Goal: Task Accomplishment & Management: Use online tool/utility

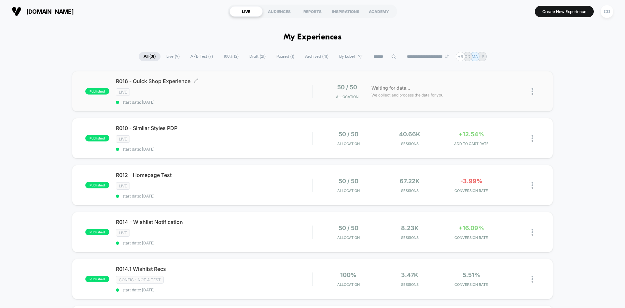
drag, startPoint x: 227, startPoint y: 83, endPoint x: 90, endPoint y: 76, distance: 136.7
click at [96, 77] on div "published R016 - Quick Shop Experience Click to edit experience details Click t…" at bounding box center [312, 91] width 481 height 40
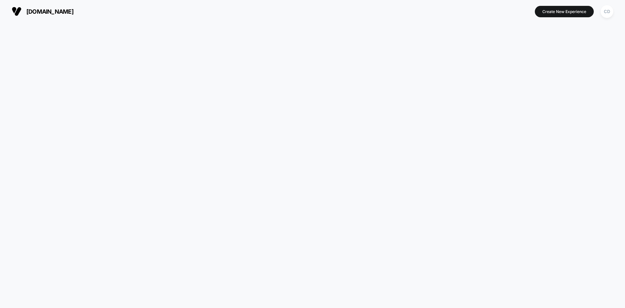
drag, startPoint x: 90, startPoint y: 76, endPoint x: 132, endPoint y: 85, distance: 42.9
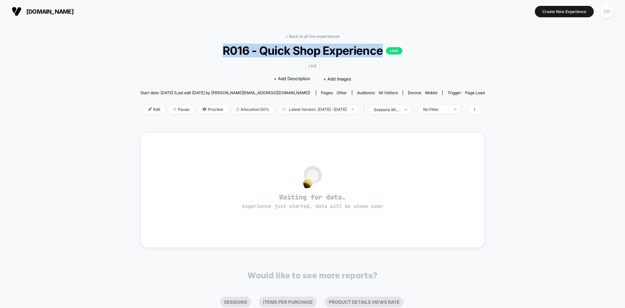
drag, startPoint x: 215, startPoint y: 47, endPoint x: 383, endPoint y: 47, distance: 168.7
click at [383, 47] on span "R016 - Quick Shop Experience LIVE" at bounding box center [313, 51] width 310 height 14
copy span "R016 - Quick Shop Experience"
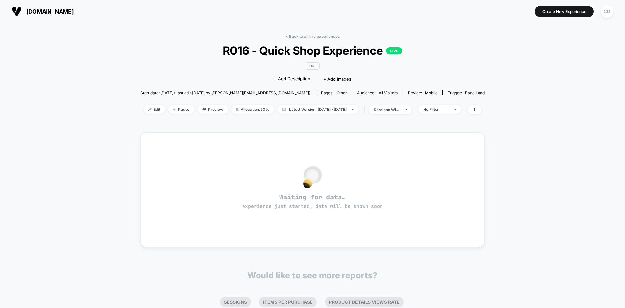
click at [449, 34] on div "< Back to all live experiences R016 - Quick Shop Experience LIVE LIVE Click to …" at bounding box center [312, 78] width 345 height 89
